Goal: Task Accomplishment & Management: Complete application form

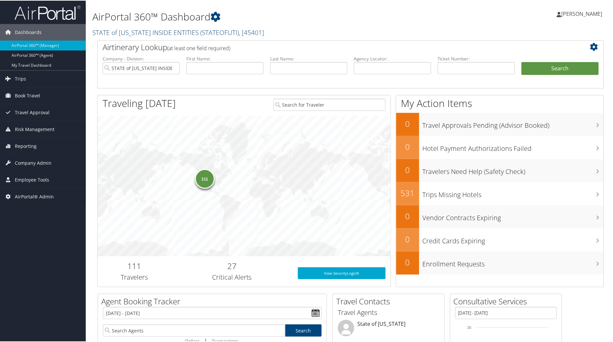
click at [160, 31] on link "STATE of UTAH INSIDE ENTITIES ( STATEOFUTI ) , [ 45401 ]" at bounding box center [177, 31] width 171 height 9
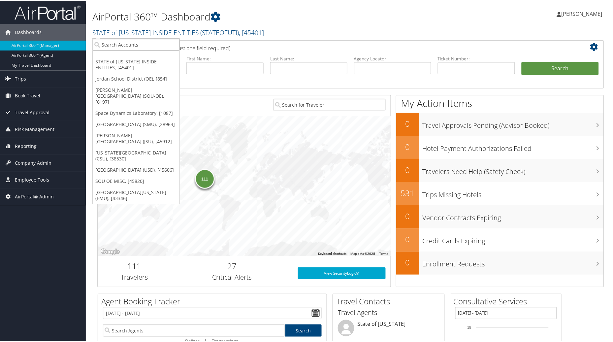
click at [119, 45] on input "search" at bounding box center [136, 44] width 87 height 12
click at [126, 90] on link "[PERSON_NAME][GEOGRAPHIC_DATA] (SOU-OE), [6197]" at bounding box center [136, 95] width 87 height 23
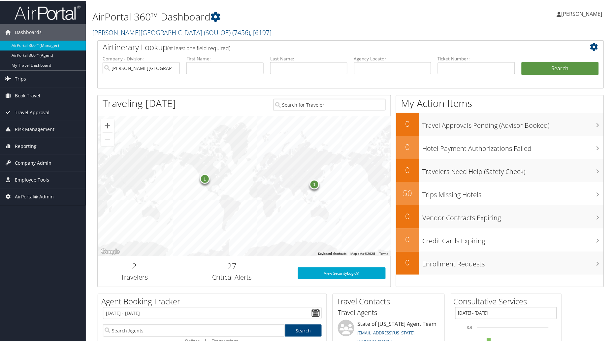
click at [31, 162] on span "Company Admin" at bounding box center [33, 162] width 37 height 16
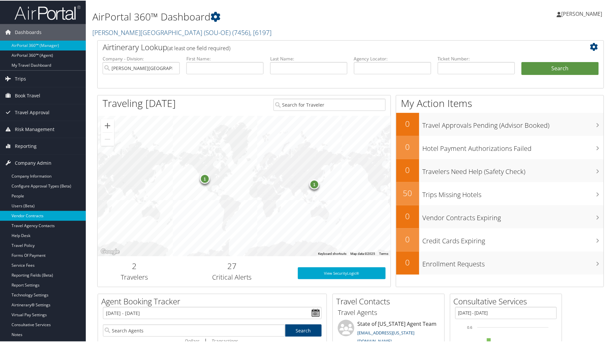
click at [18, 216] on link "Vendor Contracts" at bounding box center [43, 215] width 86 height 10
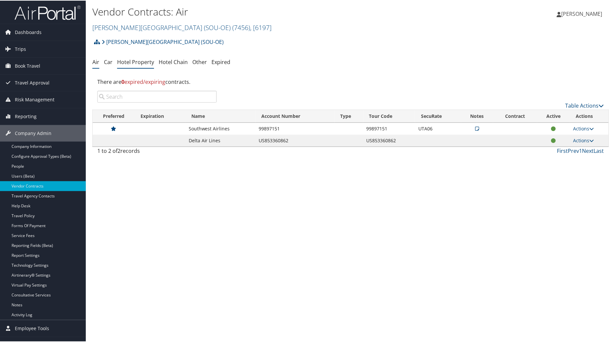
click at [131, 63] on link "Hotel Property" at bounding box center [135, 61] width 37 height 7
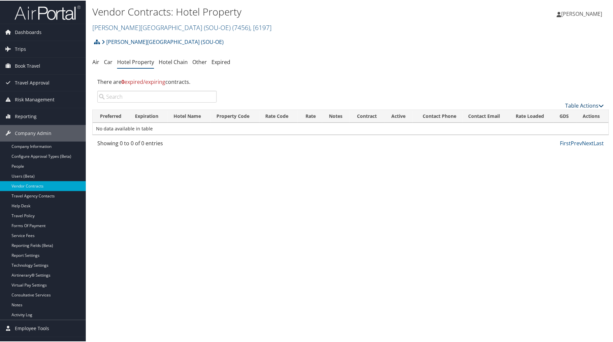
click at [579, 103] on link "Table Actions" at bounding box center [584, 104] width 39 height 7
click at [546, 114] on link "Add New Contract" at bounding box center [562, 114] width 87 height 11
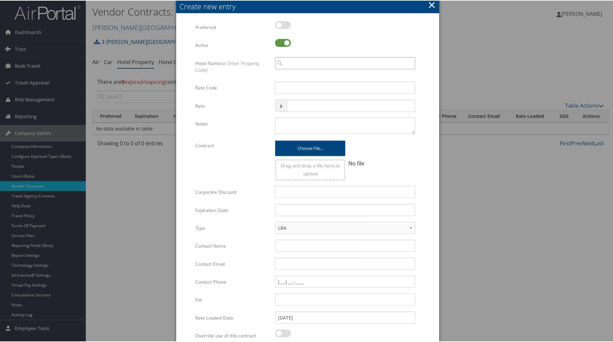
click at [296, 61] on input "search" at bounding box center [345, 62] width 140 height 12
click at [303, 64] on input "search" at bounding box center [345, 62] width 140 height 12
type input "a"
drag, startPoint x: 324, startPoint y: 64, endPoint x: 265, endPoint y: 66, distance: 58.8
click at [265, 66] on div "Hotel Name (or Enter Property Code) Hampton Inn Ogd Multiple values The selecte…" at bounding box center [307, 68] width 225 height 25
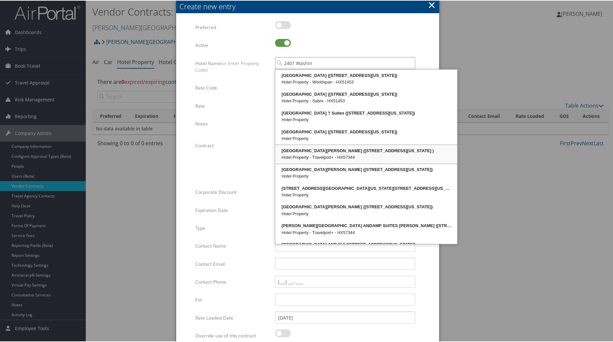
drag, startPoint x: 294, startPoint y: 75, endPoint x: 303, endPoint y: 157, distance: 82.3
click at [303, 157] on ul "Hampton Inn Andamp Suites Ogd (2401 Washington Boulevard) Hotel Property - Worl…" at bounding box center [366, 156] width 182 height 175
click at [303, 157] on div "Hotel Property - Travelport+ - HX57344" at bounding box center [366, 156] width 180 height 7
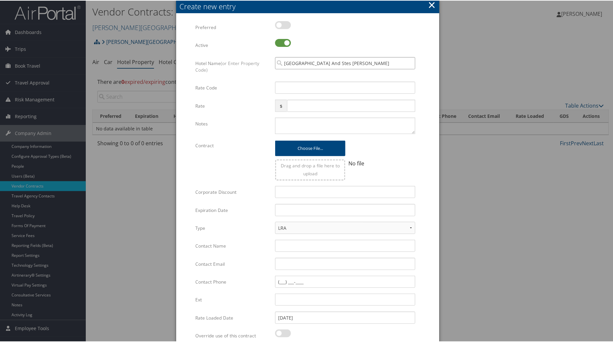
type input "Hampton Inn And Stes Ogden"
click at [288, 87] on input "Rate Code" at bounding box center [345, 87] width 140 height 12
type input "WBR"
click at [292, 268] on input "Contact Email" at bounding box center [345, 263] width 140 height 12
click at [282, 244] on input "Contact Name" at bounding box center [345, 245] width 140 height 12
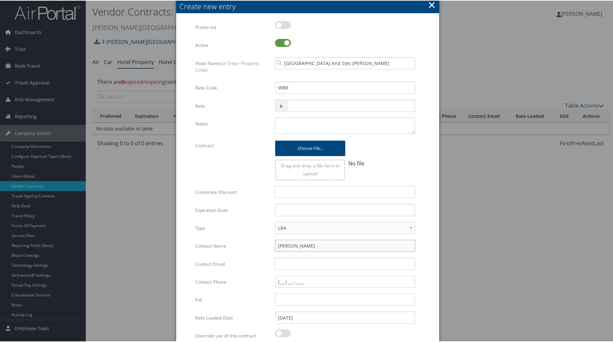
type input "Sabrina Heath"
click at [287, 268] on input "Contact Email" at bounding box center [345, 263] width 140 height 12
type input "Sheath@jacaruso.com"
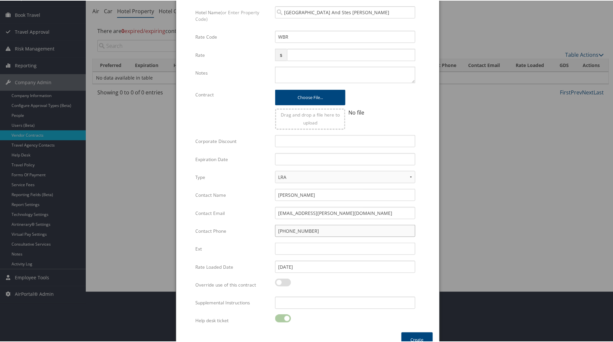
scroll to position [62, 0]
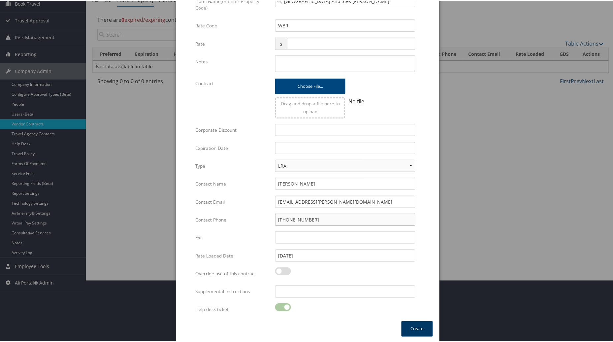
type input "(865) 279-8449"
click at [423, 330] on button "Create" at bounding box center [416, 328] width 31 height 16
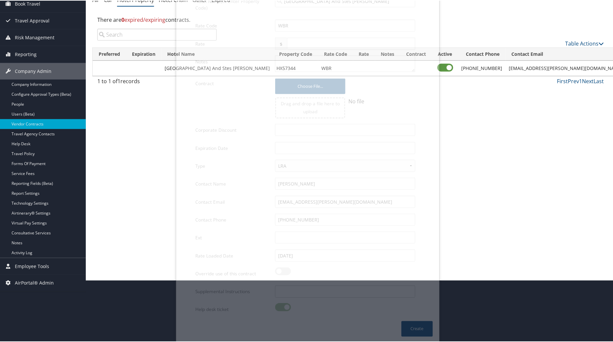
scroll to position [11, 0]
